Goal: Task Accomplishment & Management: Manage account settings

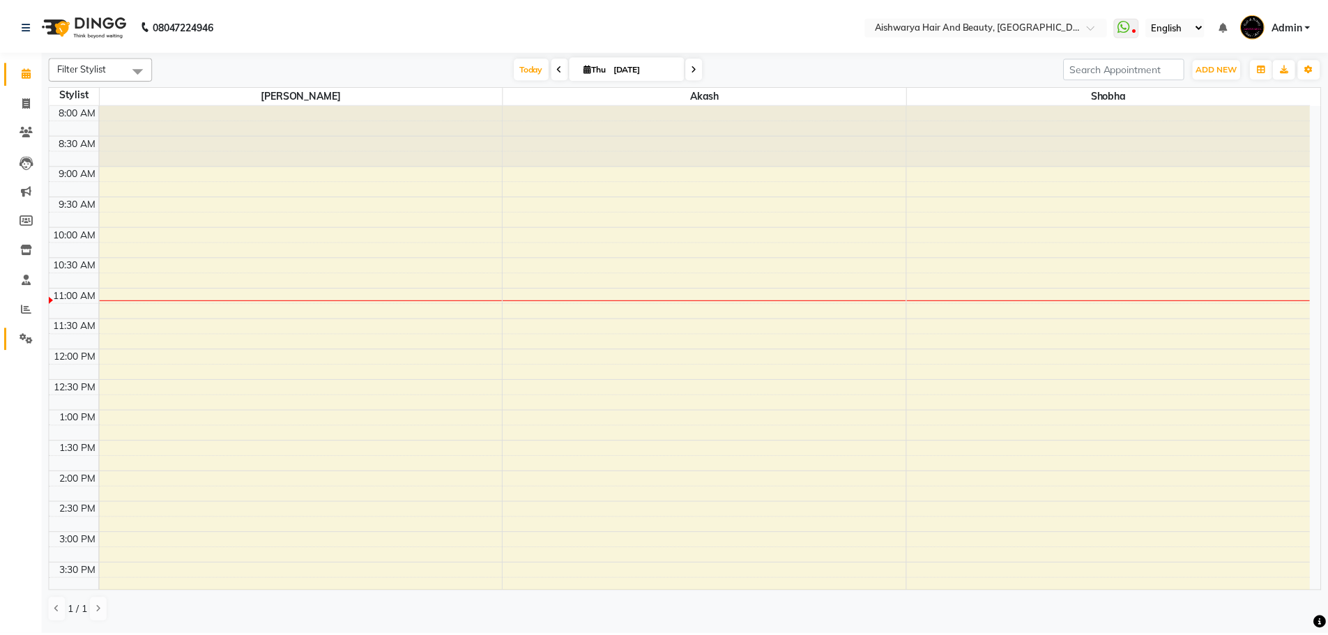
scroll to position [139, 0]
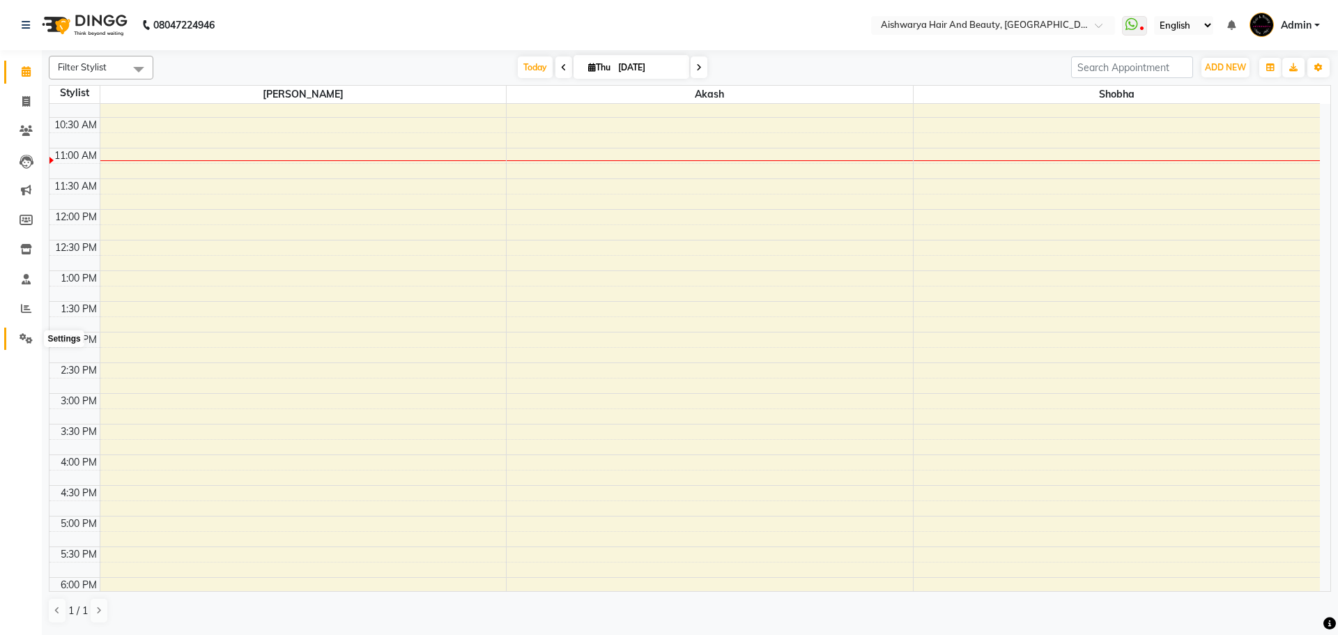
click at [28, 334] on icon at bounding box center [26, 338] width 13 height 10
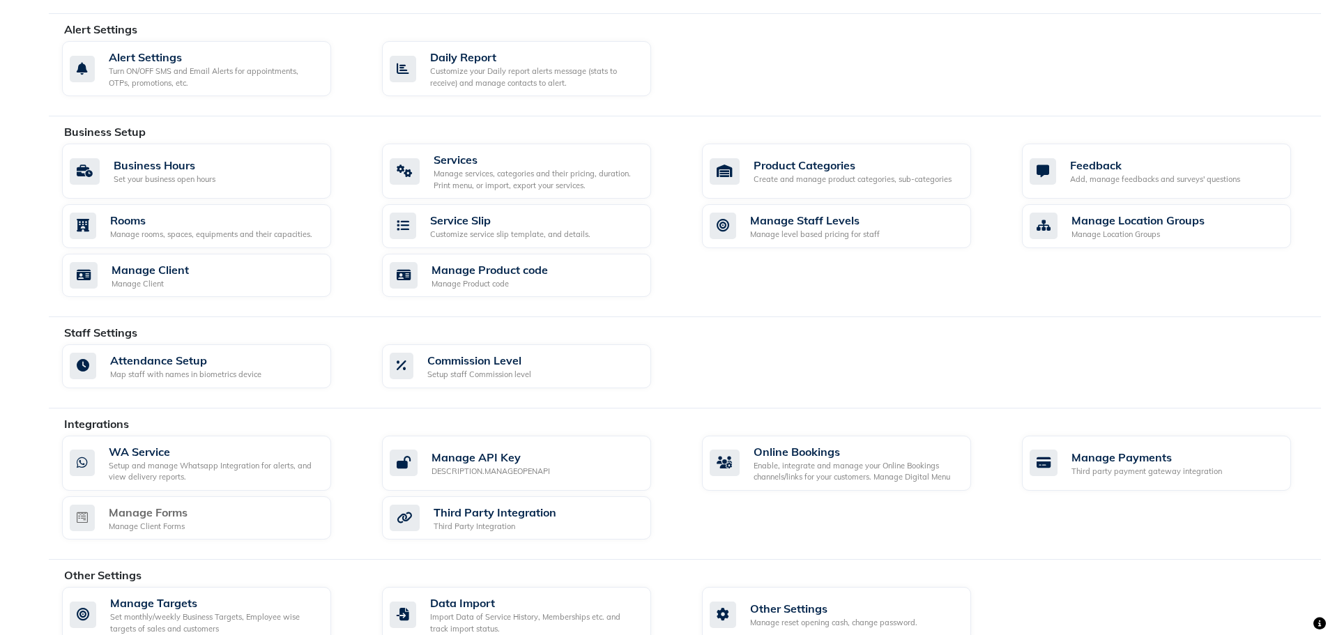
scroll to position [402, 0]
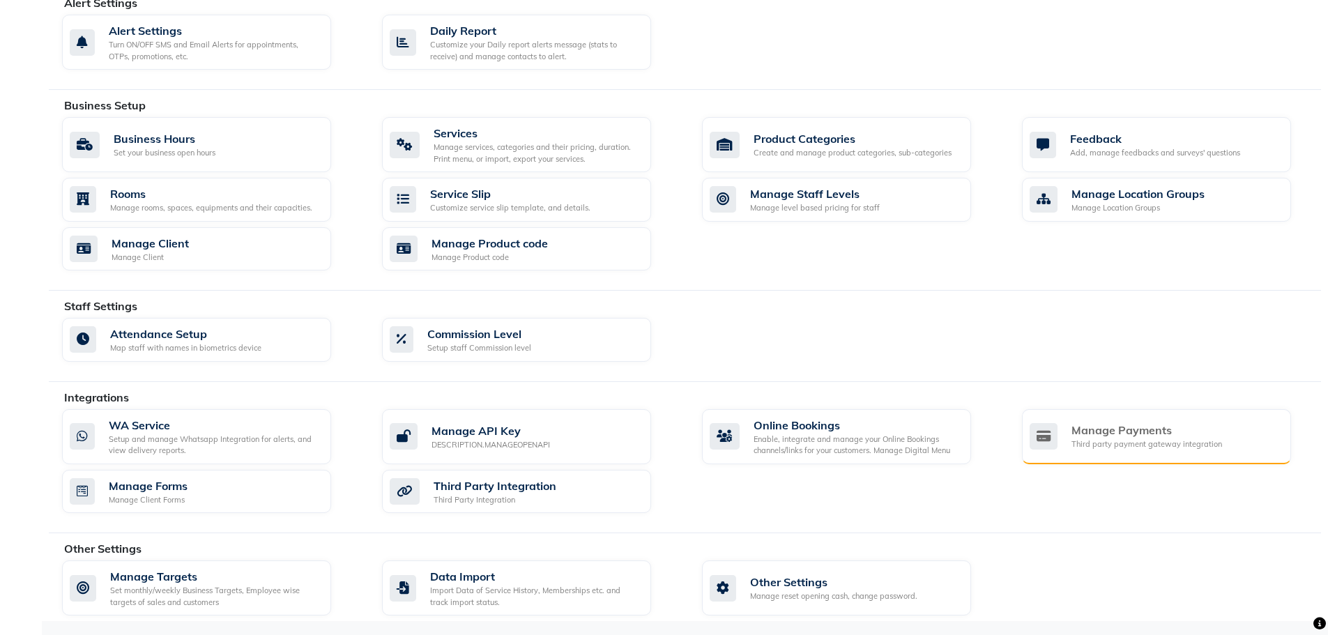
click at [1084, 438] on div "Manage Payments" at bounding box center [1146, 430] width 151 height 17
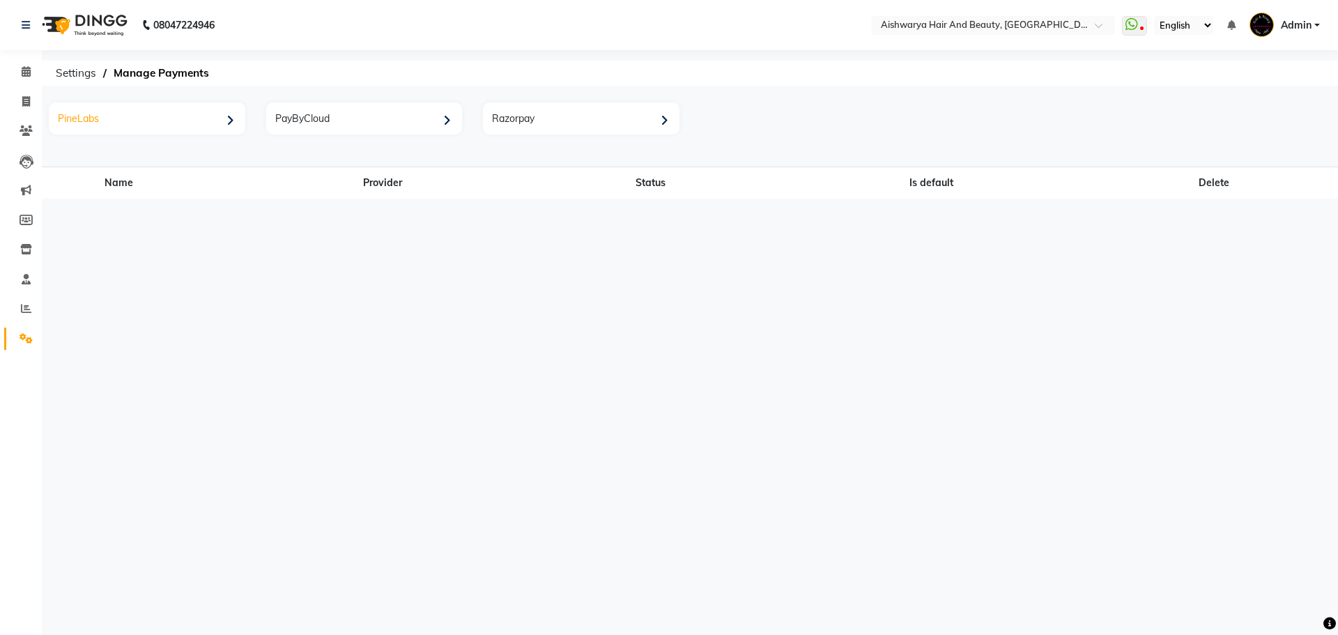
click at [134, 119] on div "PineLabs" at bounding box center [148, 120] width 193 height 29
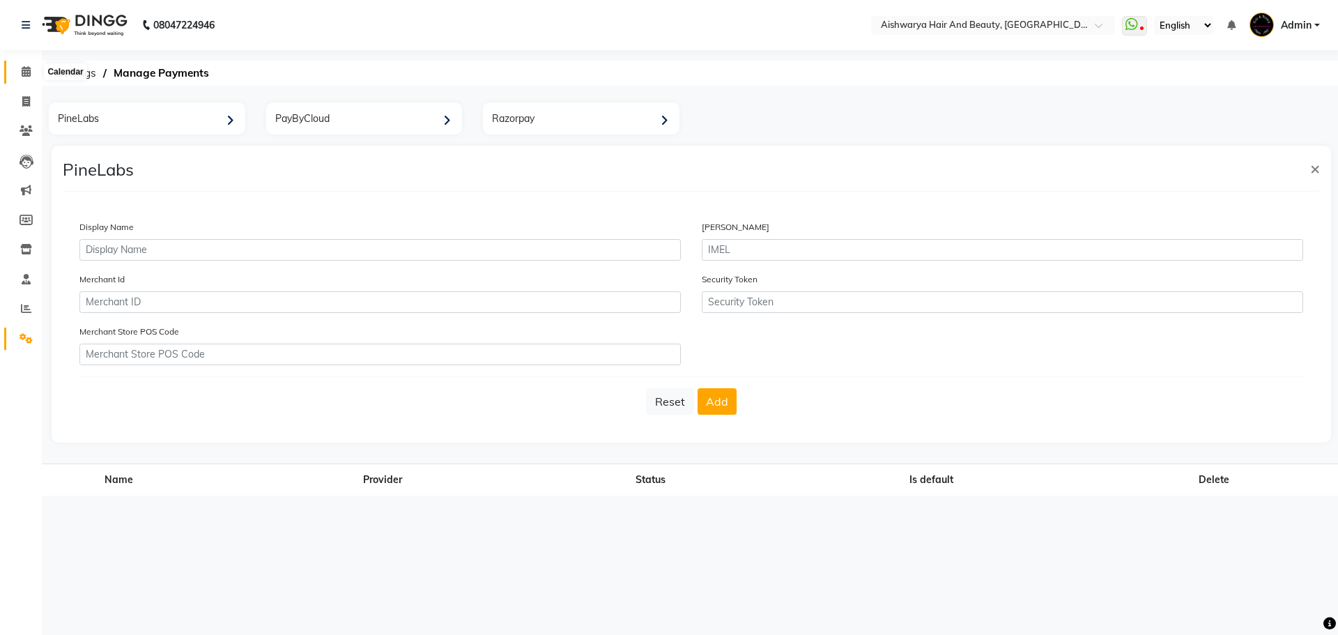
click at [24, 72] on icon at bounding box center [26, 71] width 9 height 10
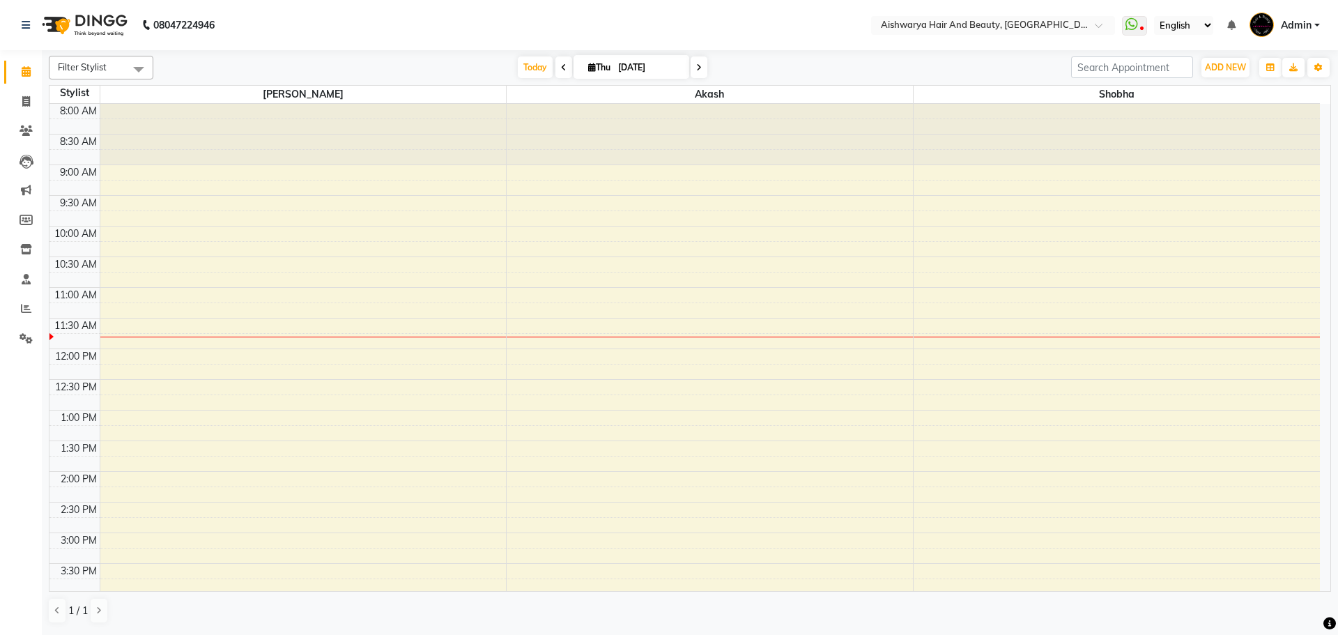
click at [426, 331] on div "8:00 AM 8:30 AM 9:00 AM 9:30 AM 10:00 AM 10:30 AM 11:00 AM 11:30 AM 12:00 PM 12…" at bounding box center [684, 502] width 1270 height 797
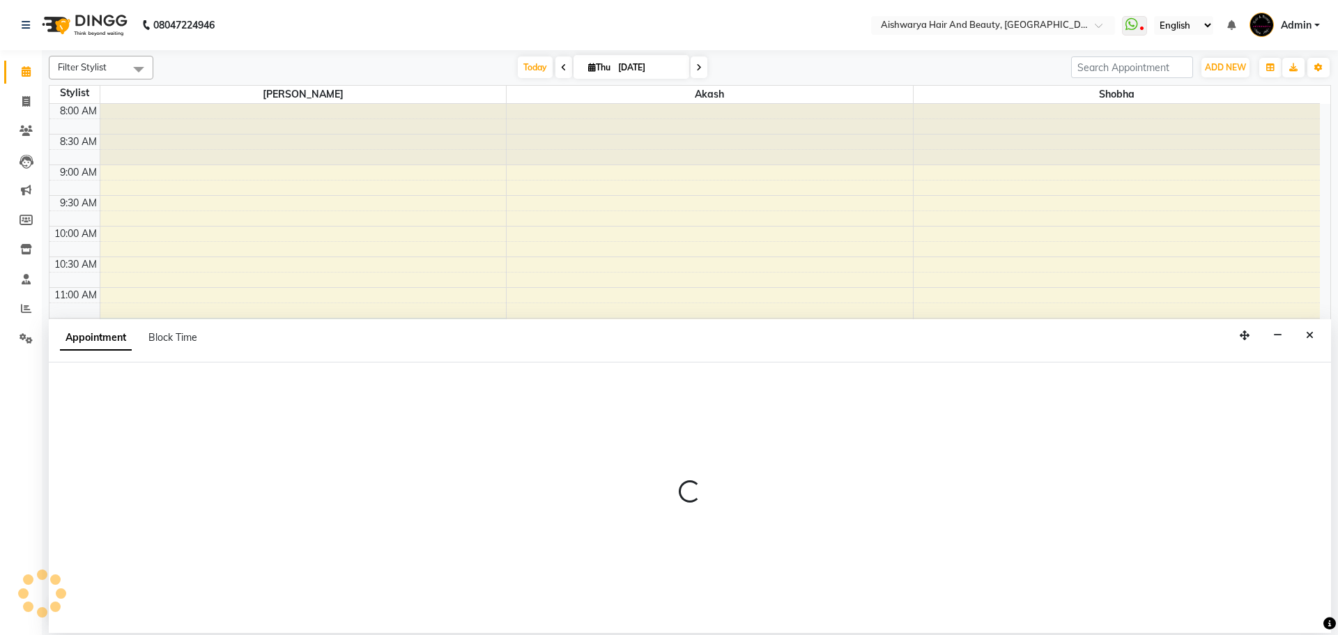
select select "19046"
select select "690"
select select "tentative"
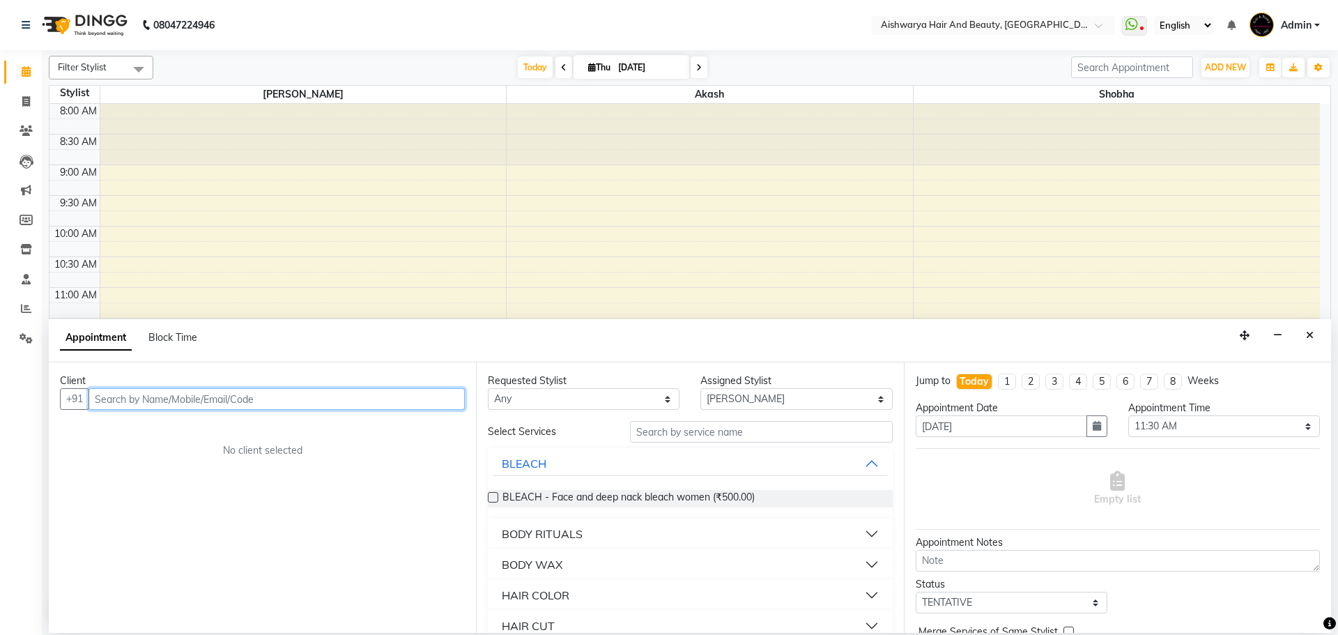
click at [415, 401] on input "text" at bounding box center [277, 399] width 376 height 22
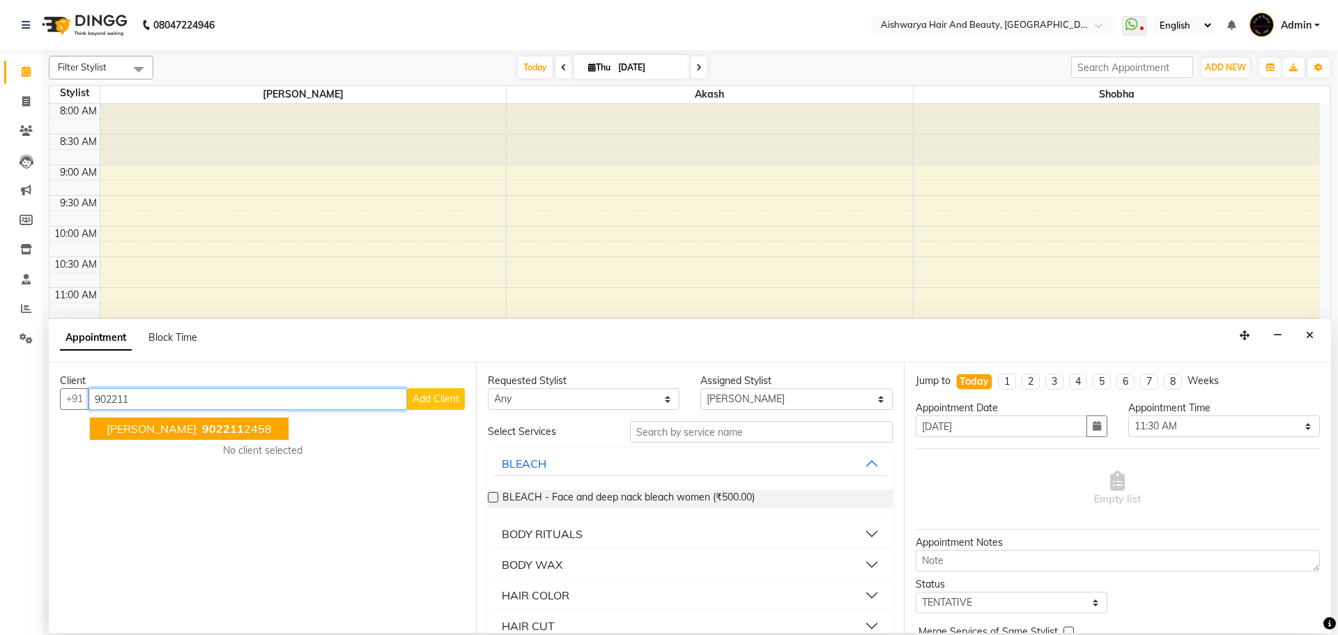
click at [200, 438] on button "[PERSON_NAME] 902211 2458" at bounding box center [189, 428] width 199 height 22
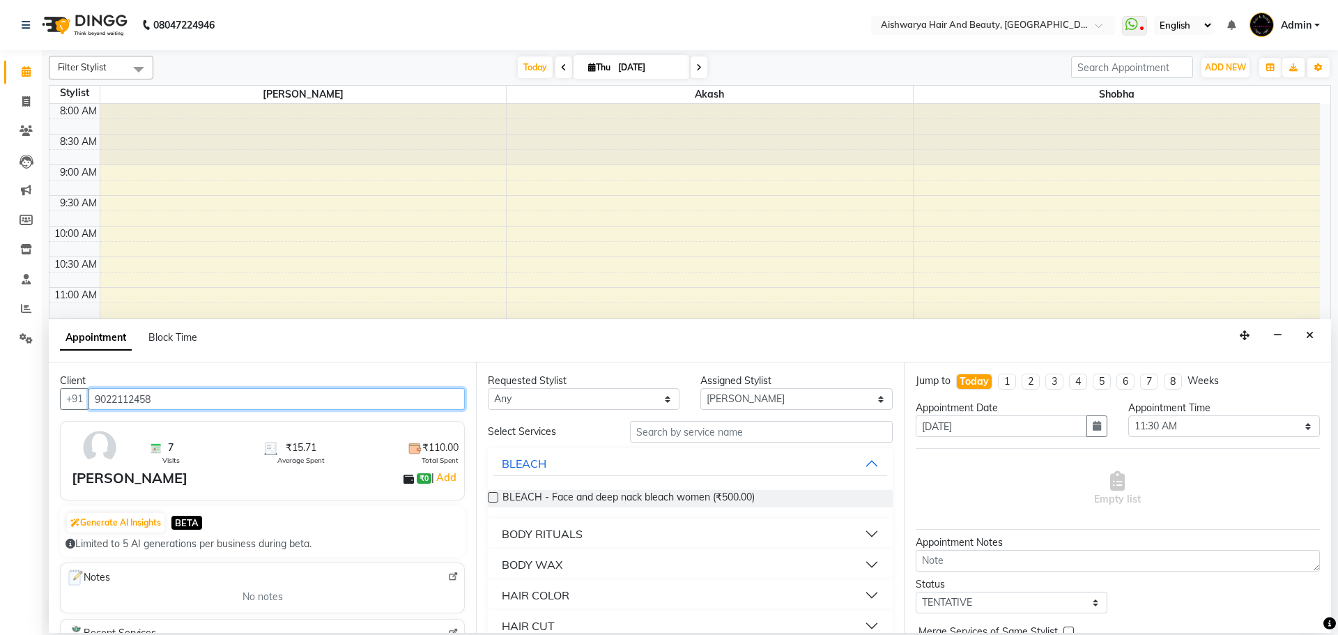
type input "9022112458"
click at [677, 441] on input "text" at bounding box center [761, 432] width 263 height 22
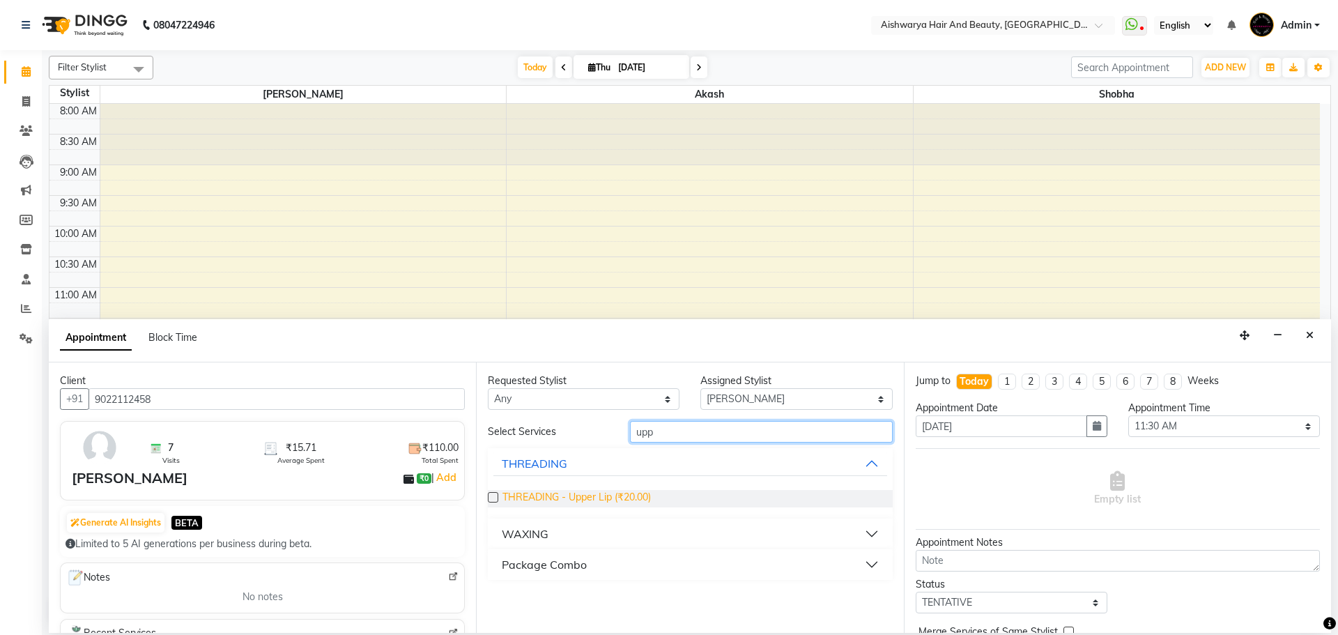
type input "upp"
click at [598, 503] on span "THREADING - Upper Lip (₹20.00)" at bounding box center [576, 498] width 148 height 17
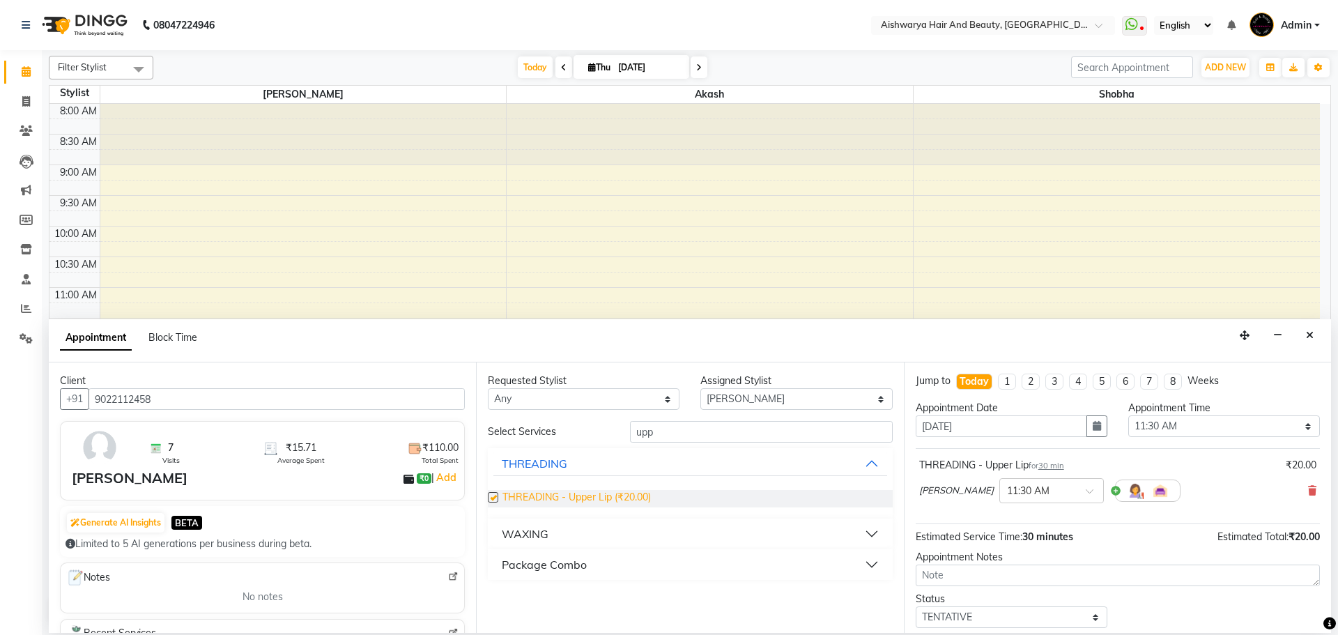
checkbox input "false"
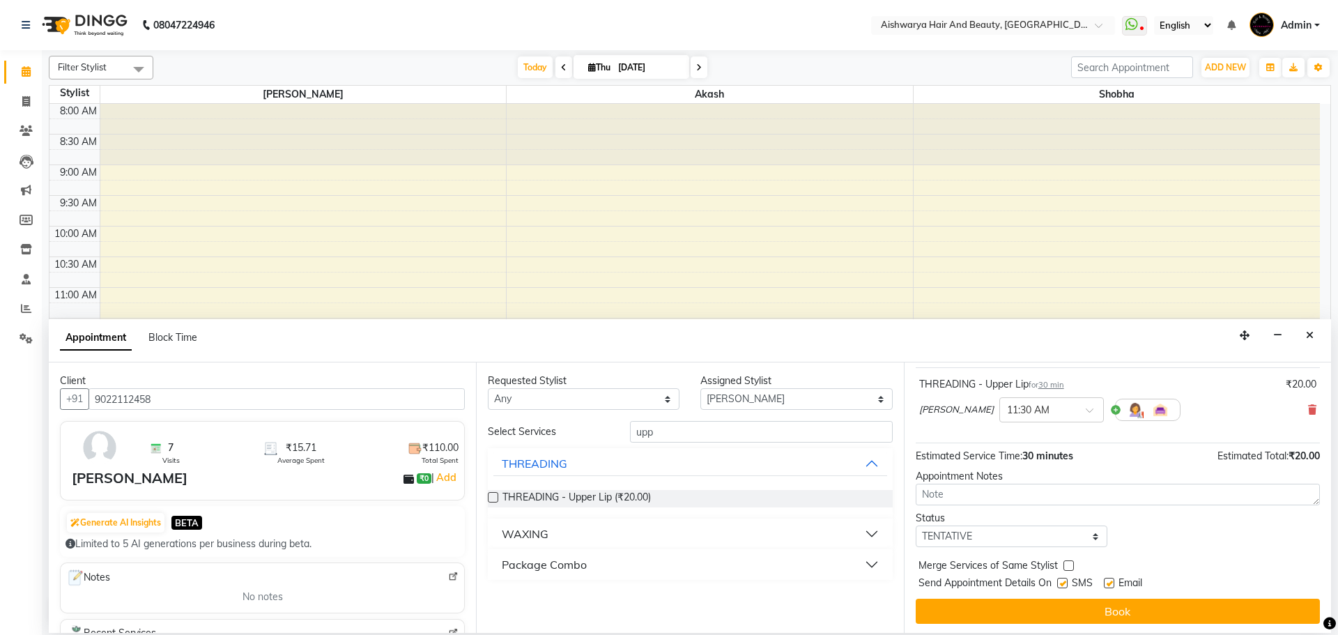
scroll to position [83, 0]
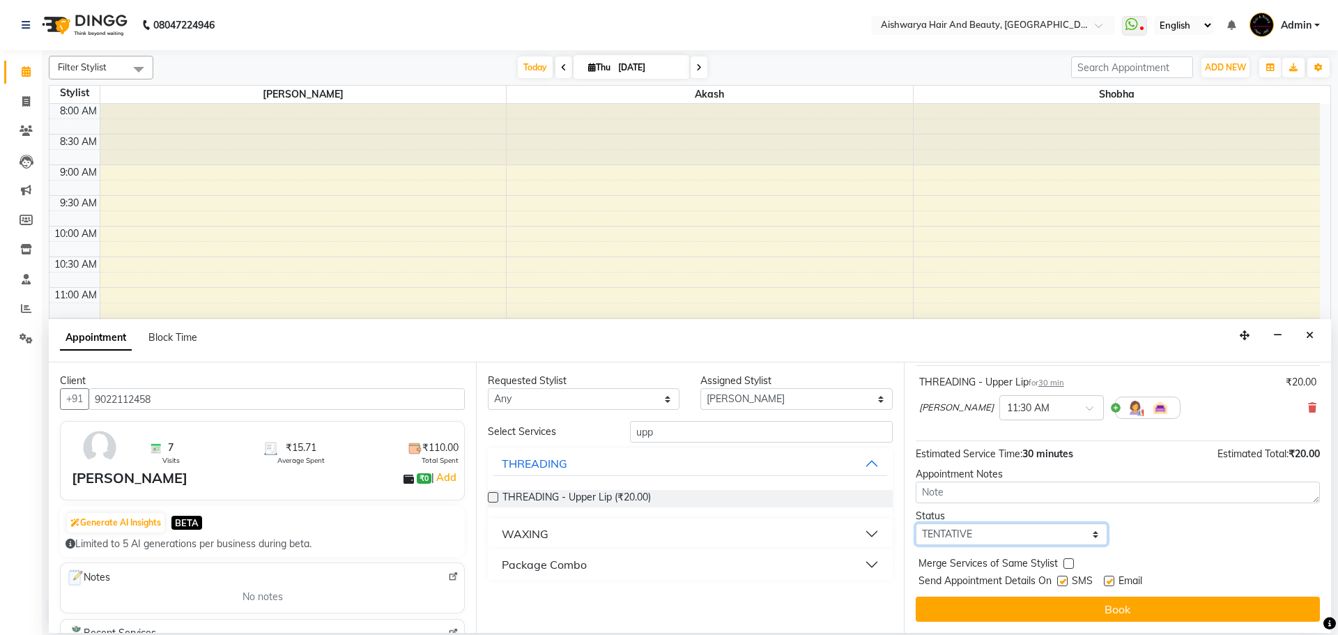
click at [970, 528] on select "Select TENTATIVE CONFIRM CHECK-IN UPCOMING" at bounding box center [1012, 534] width 192 height 22
select select "check-in"
click at [916, 523] on select "Select TENTATIVE CONFIRM CHECK-IN UPCOMING" at bounding box center [1012, 534] width 192 height 22
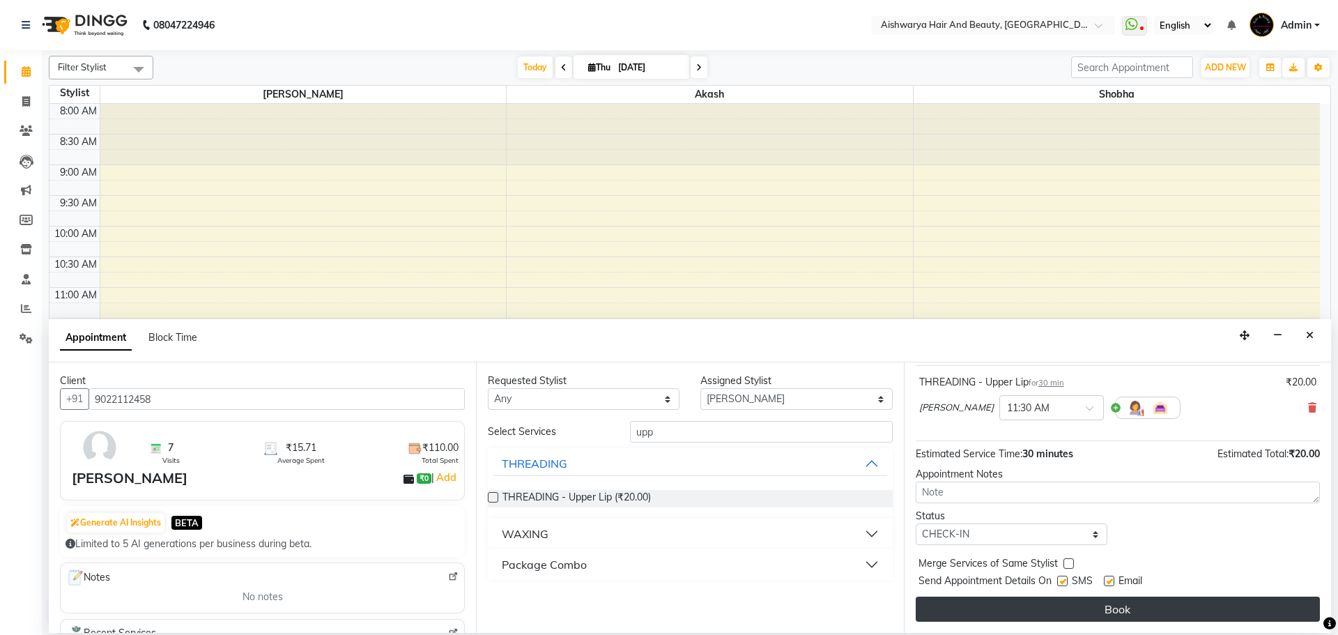
click at [1013, 619] on button "Book" at bounding box center [1118, 609] width 404 height 25
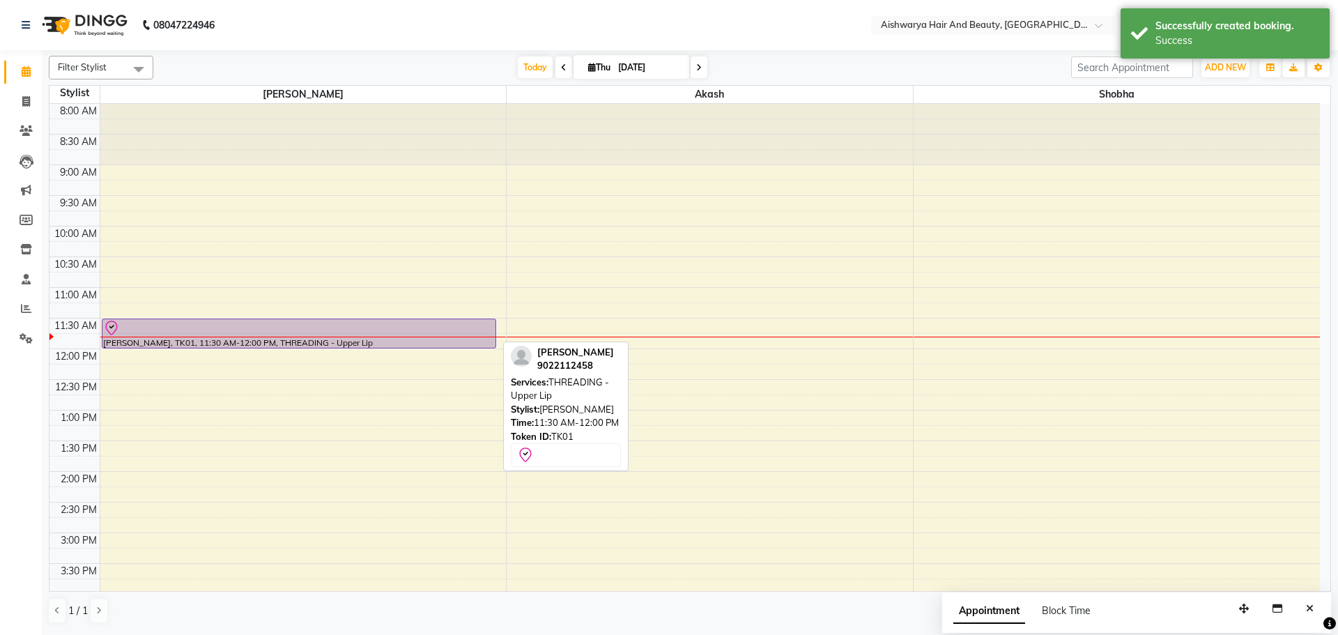
click at [334, 332] on div at bounding box center [299, 328] width 392 height 17
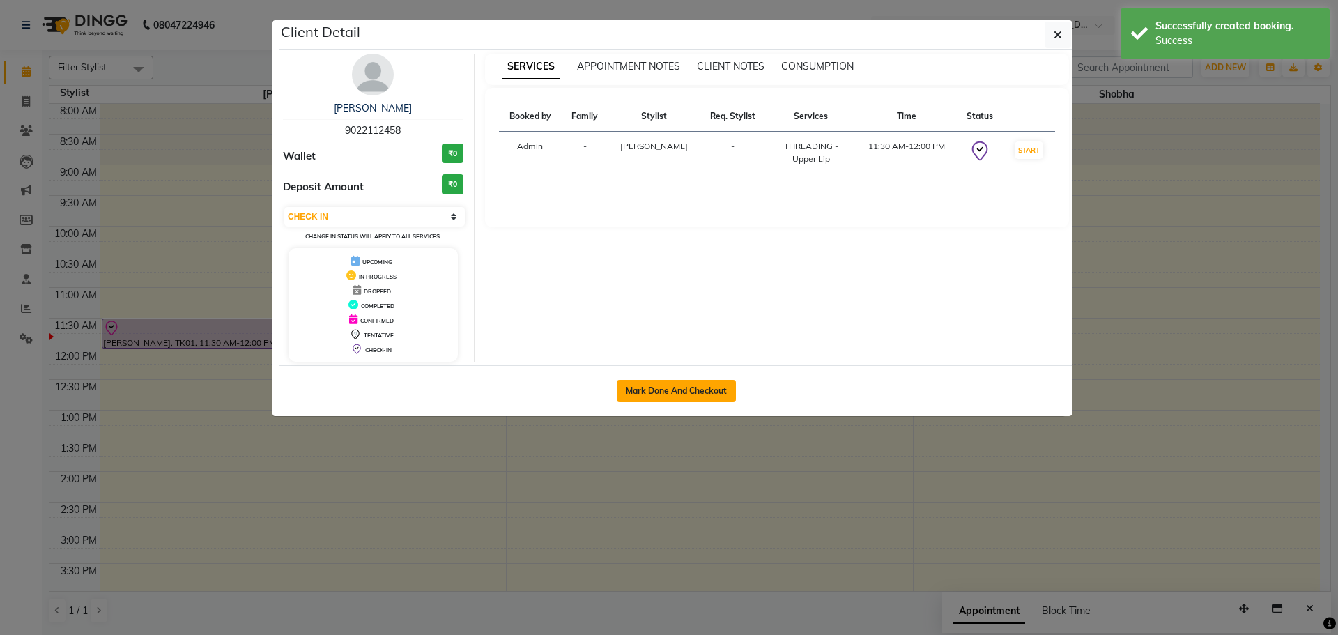
click at [656, 396] on button "Mark Done And Checkout" at bounding box center [676, 391] width 119 height 22
select select "3"
select select "3876"
select select "service"
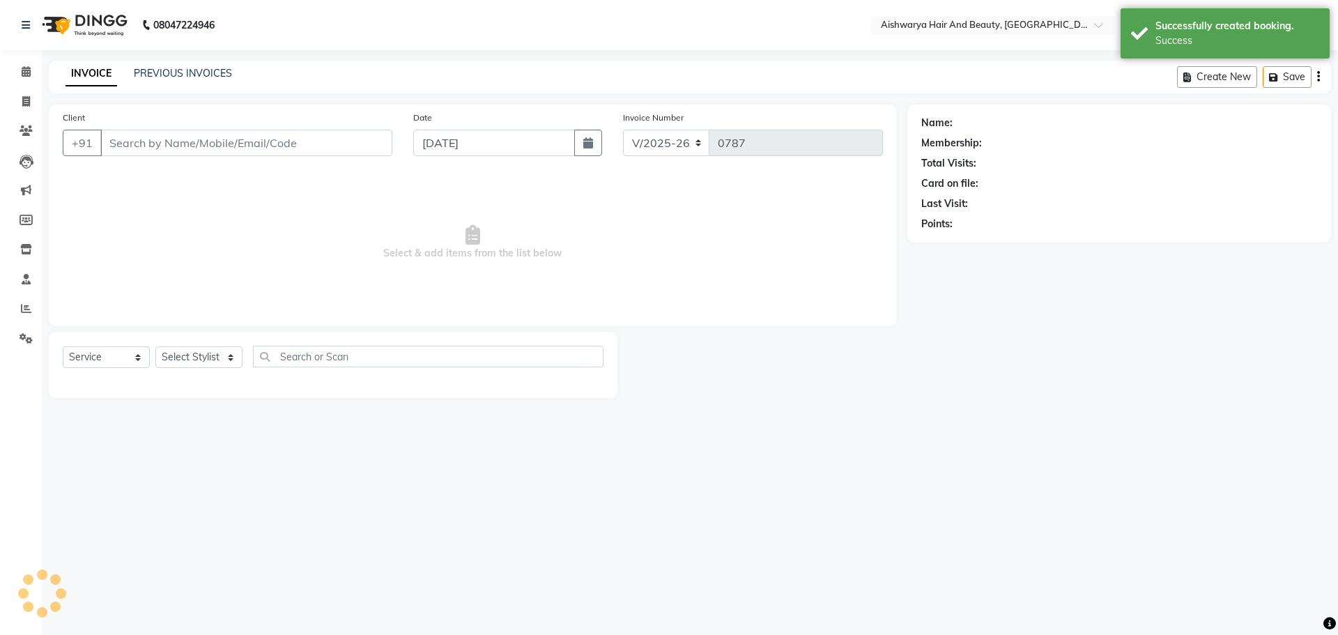
type input "9022112458"
select select "19046"
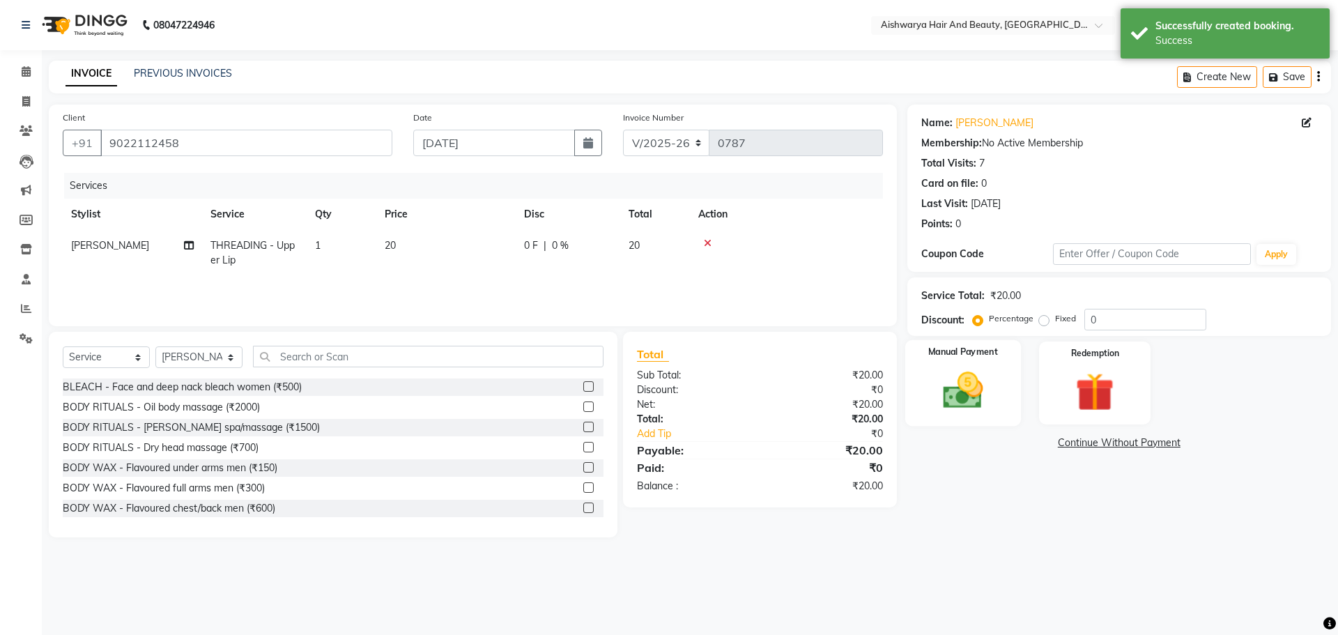
click at [953, 392] on img at bounding box center [962, 390] width 65 height 46
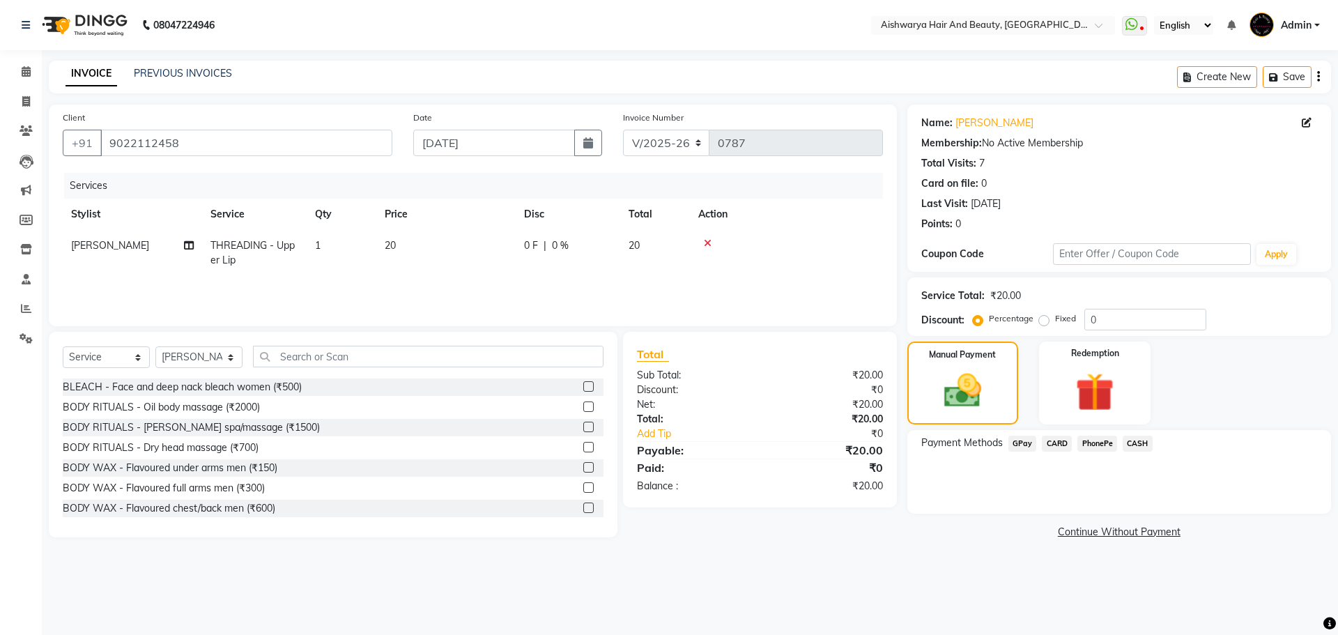
click at [1170, 438] on div "Payment Methods GPay CARD PhonePe CASH" at bounding box center [1119, 445] width 396 height 19
click at [1105, 445] on span "PhonePe" at bounding box center [1097, 444] width 40 height 16
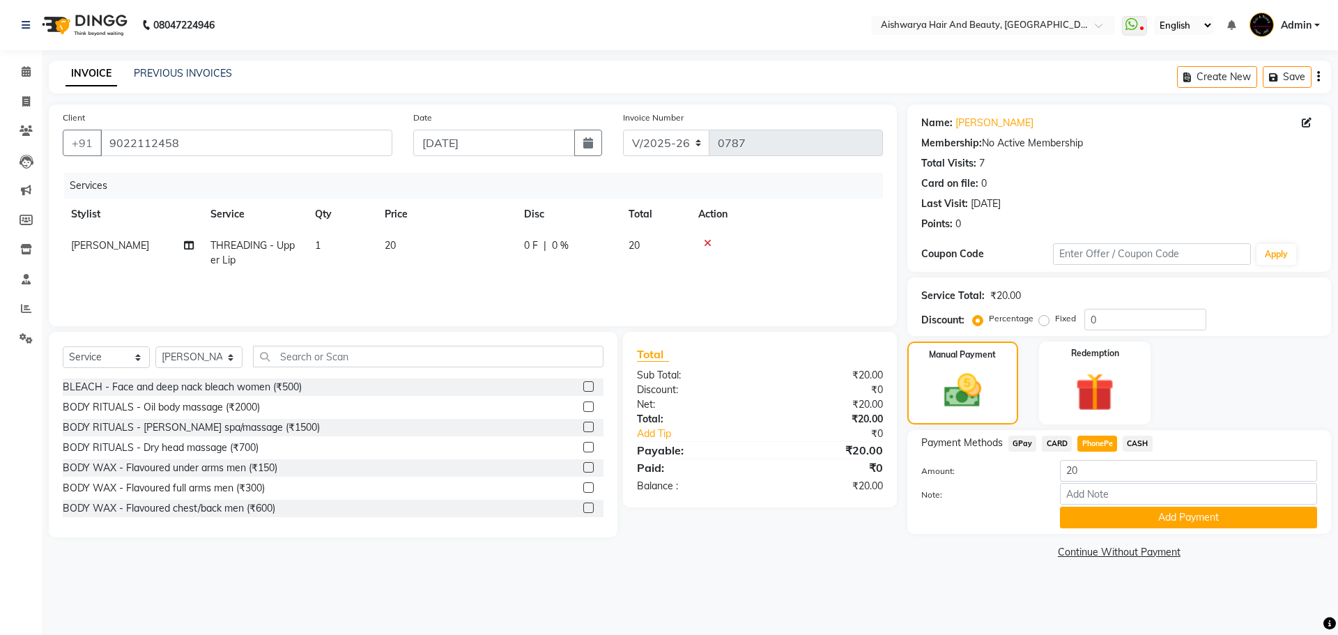
click at [1051, 446] on span "CARD" at bounding box center [1057, 444] width 30 height 16
click at [1118, 516] on button "Add Payment" at bounding box center [1188, 518] width 257 height 22
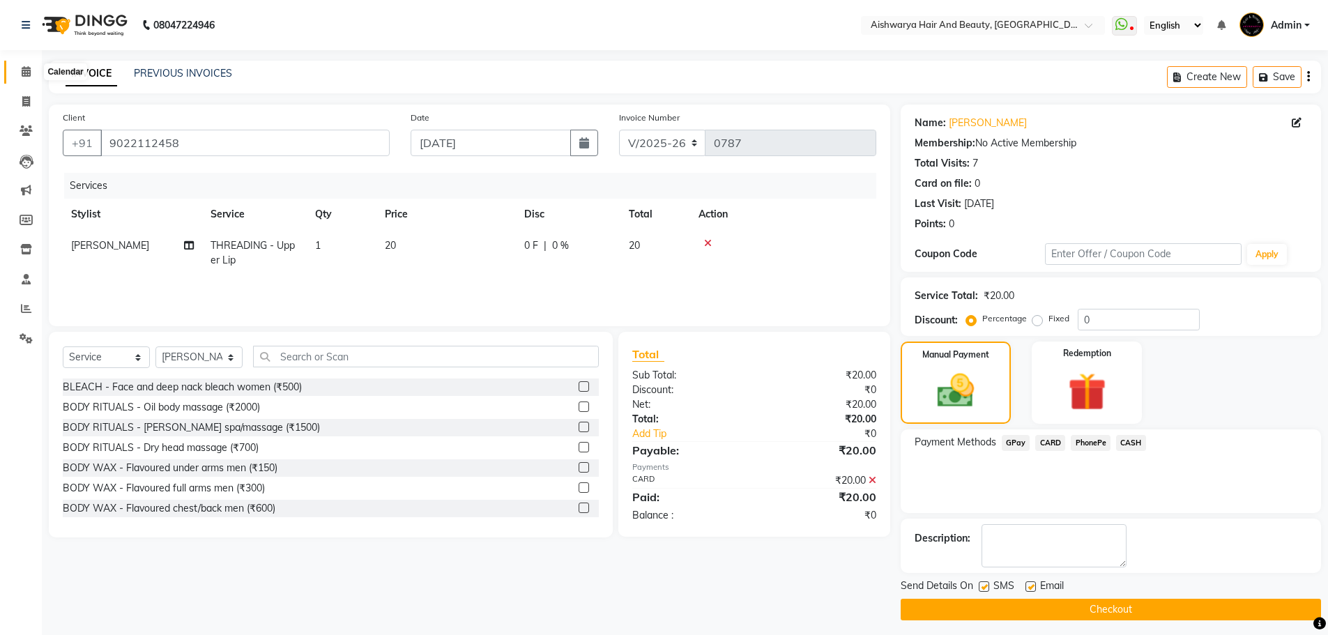
click at [25, 77] on span at bounding box center [26, 72] width 24 height 16
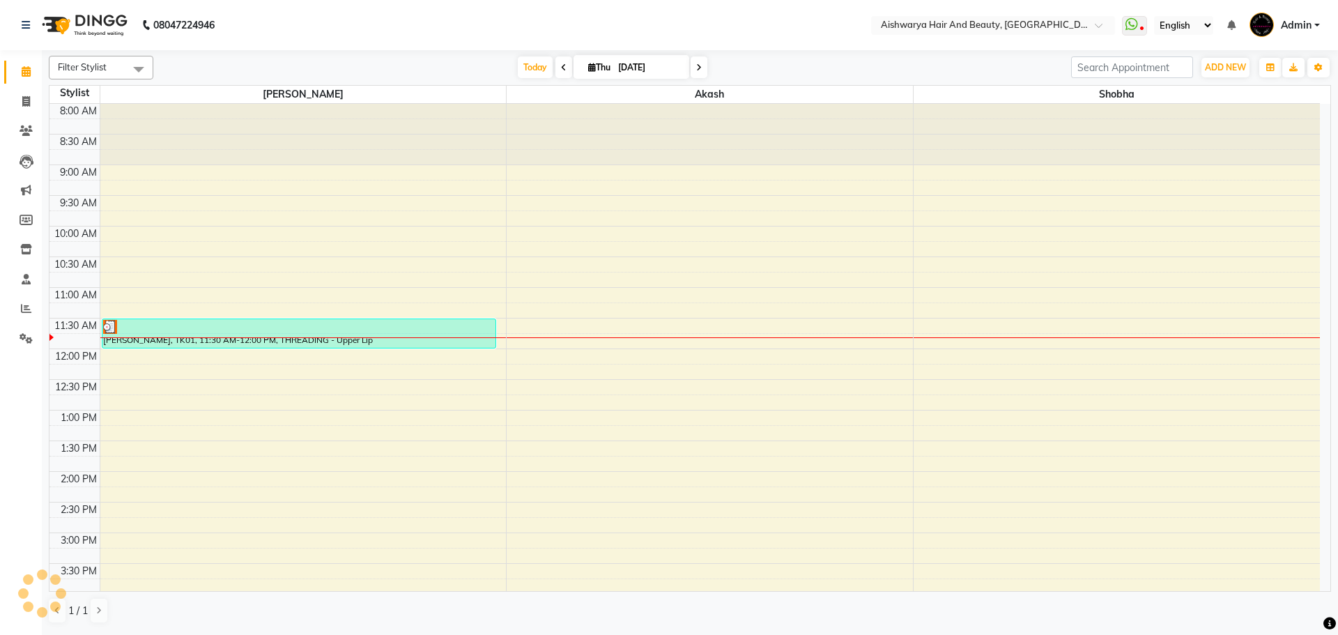
scroll to position [185, 0]
